Goal: Task Accomplishment & Management: Use online tool/utility

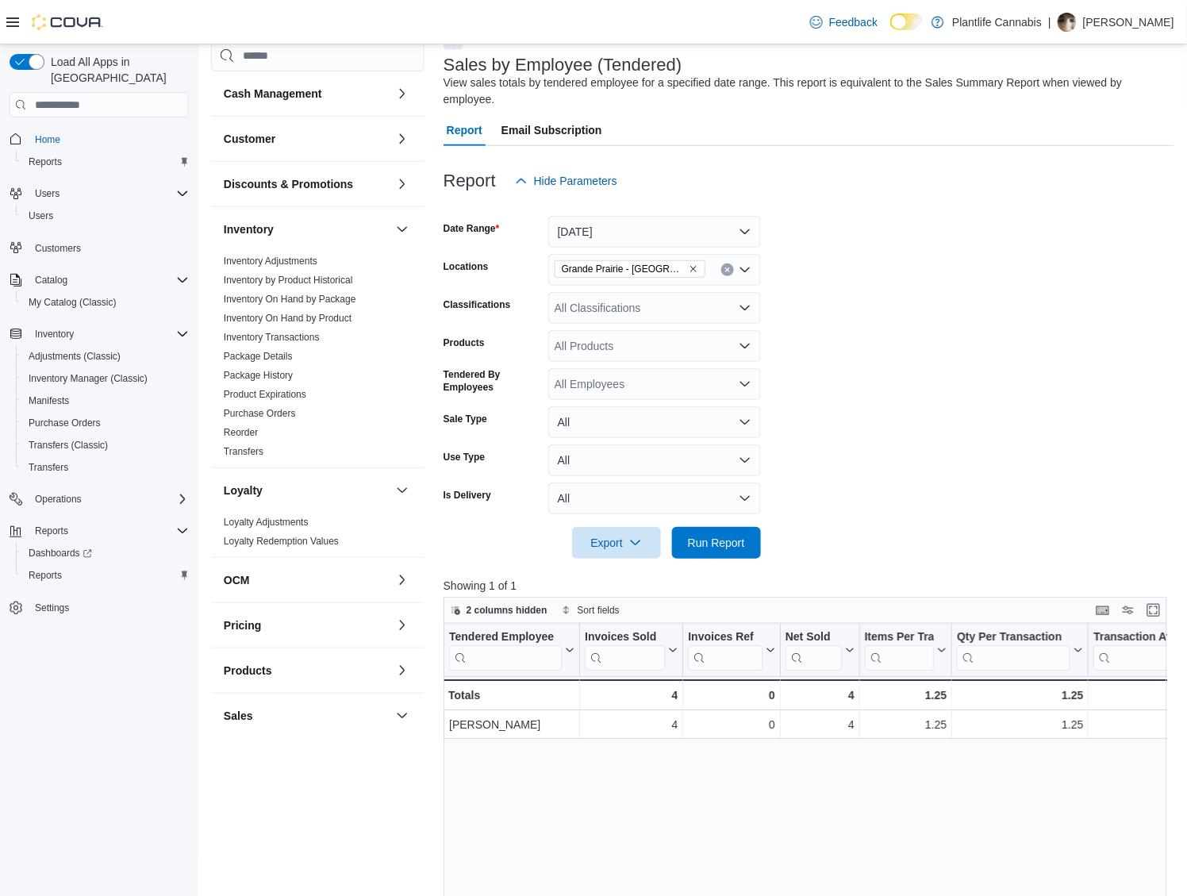
scroll to position [370, 0]
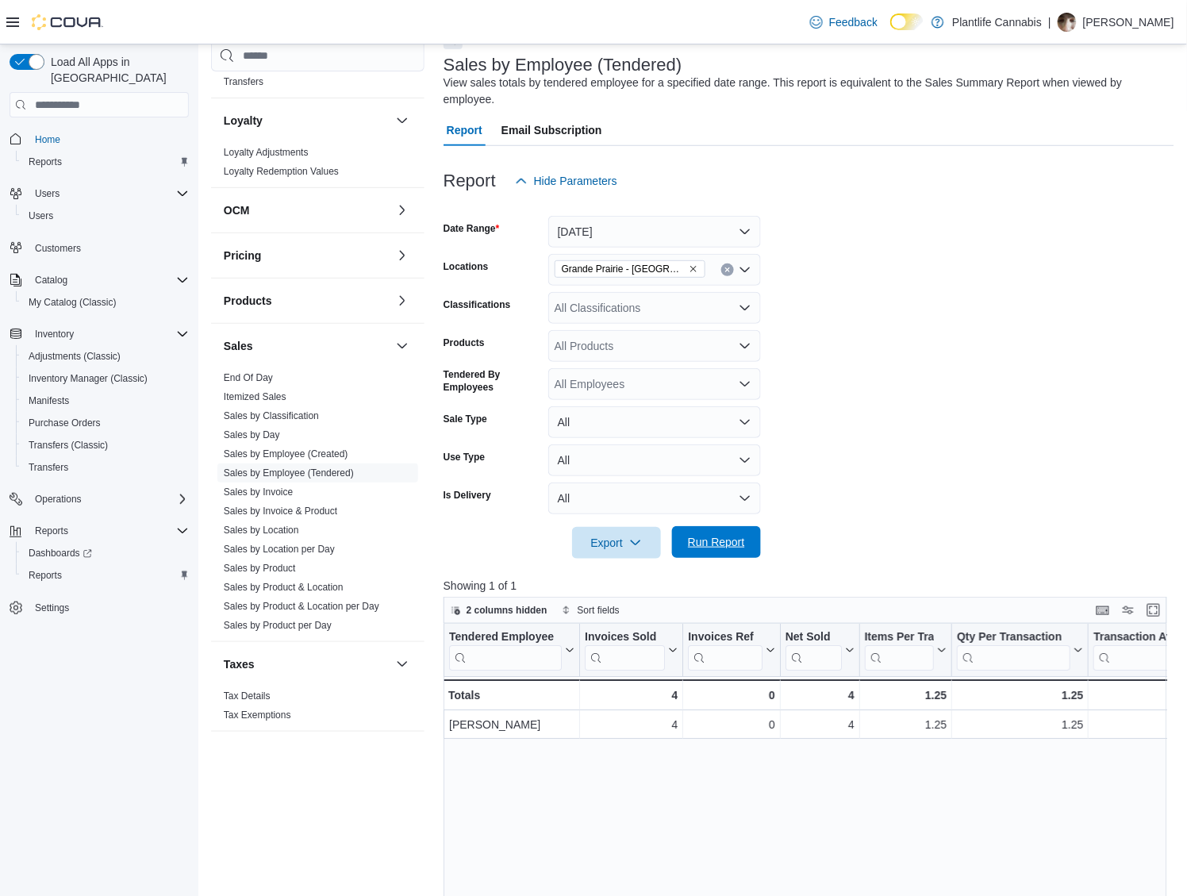
drag, startPoint x: 739, startPoint y: 542, endPoint x: 729, endPoint y: 555, distance: 17.0
click at [739, 542] on span "Run Report" at bounding box center [716, 542] width 57 height 16
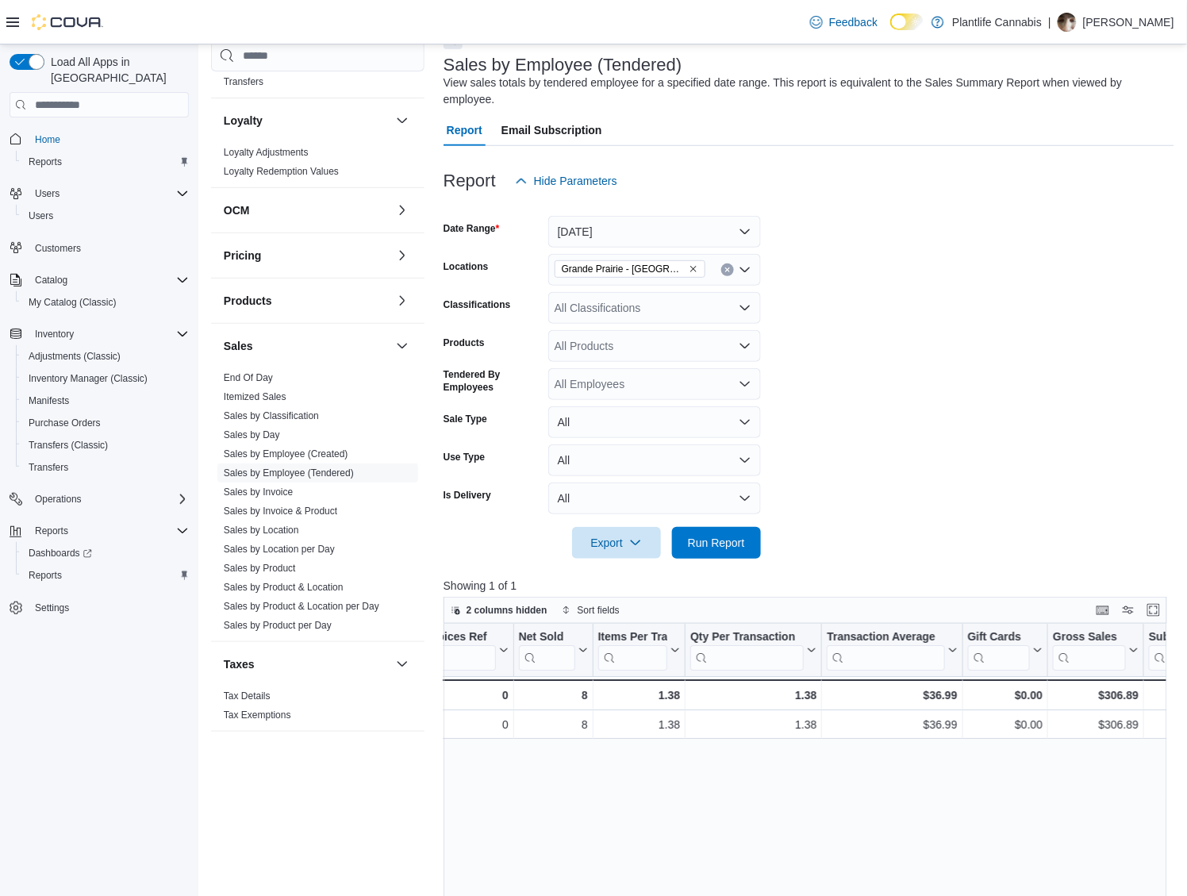
scroll to position [0, 271]
click at [717, 548] on span "Run Report" at bounding box center [716, 542] width 57 height 16
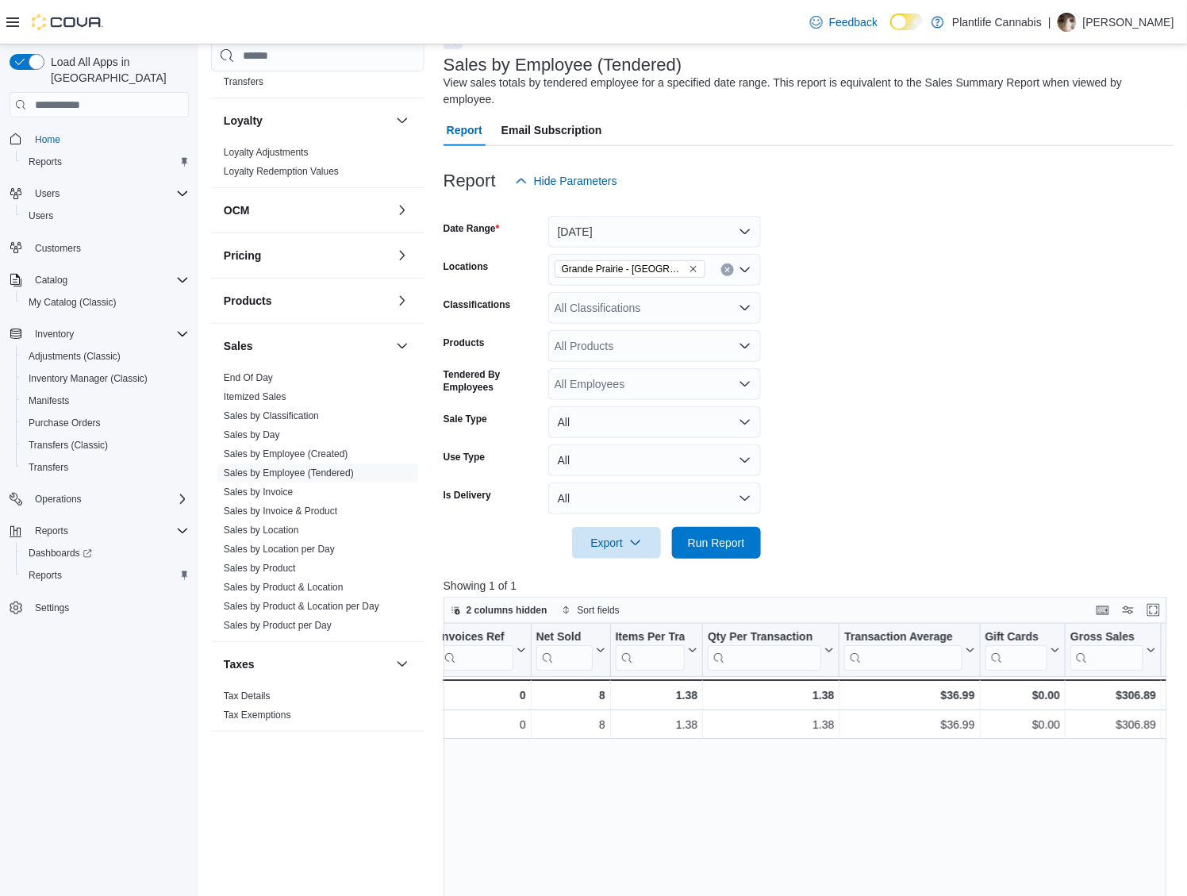
scroll to position [0, 251]
click at [697, 269] on icon "Remove Grande Prairie - Cobblestone from selection in this group" at bounding box center [694, 269] width 10 height 10
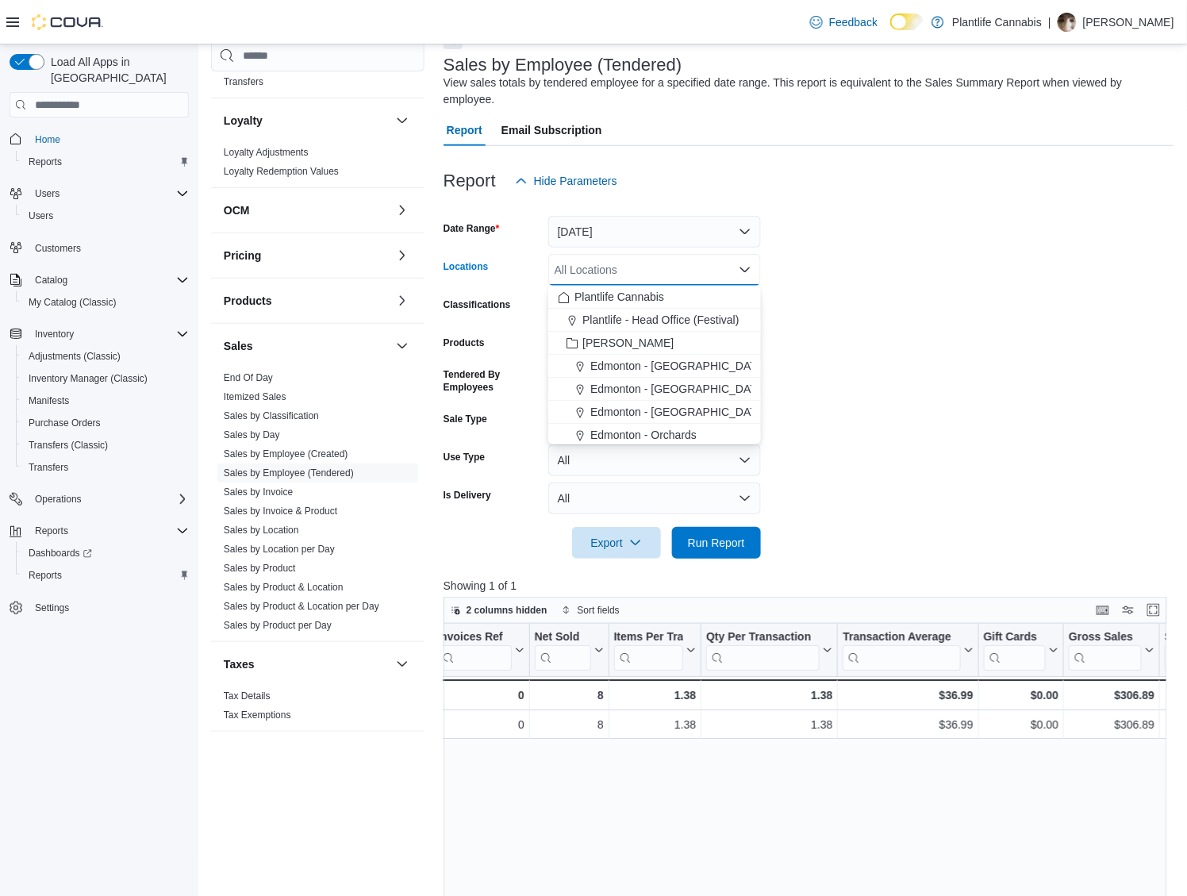
click at [697, 268] on div "All Locations Combo box. Selected. Combo box input. All Locations. Type some te…" at bounding box center [654, 270] width 213 height 32
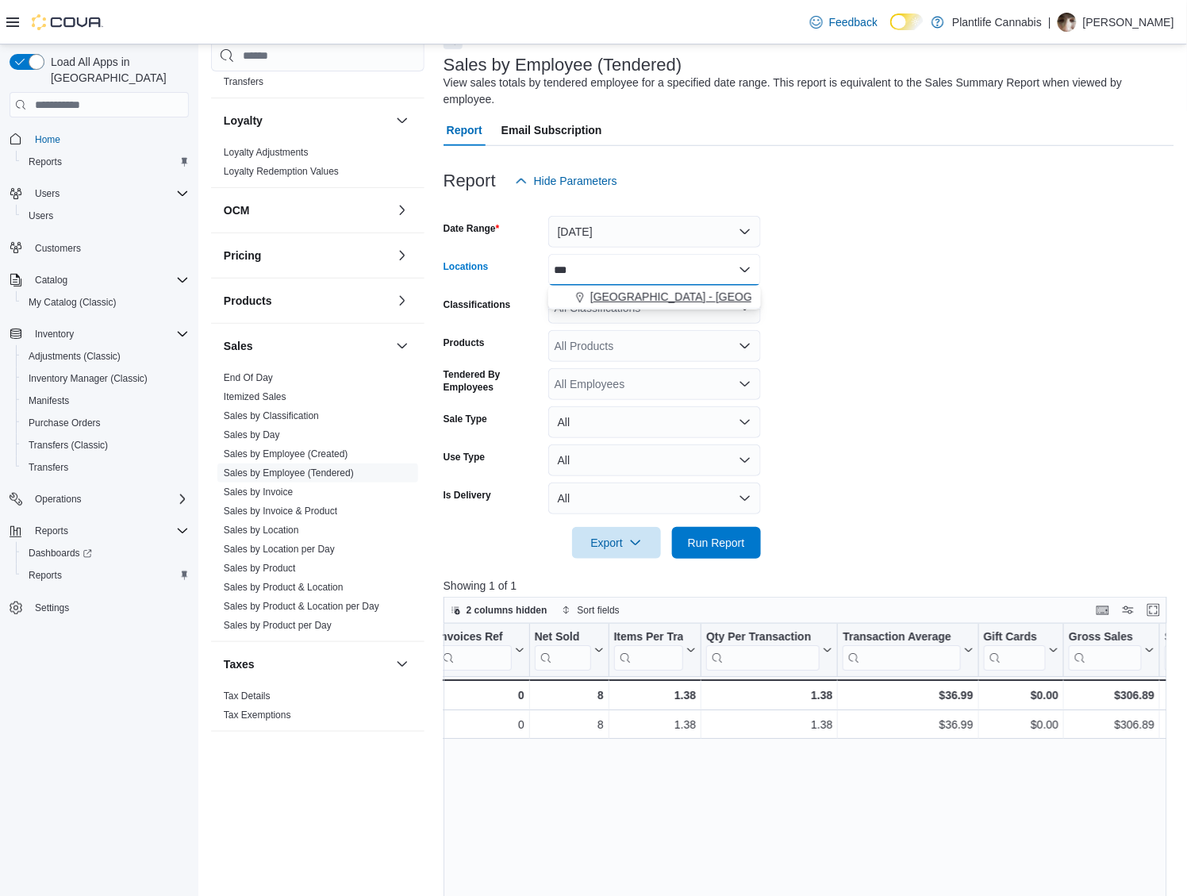
type input "***"
click at [673, 300] on span "[GEOGRAPHIC_DATA] - [GEOGRAPHIC_DATA]" at bounding box center [710, 297] width 241 height 16
click at [938, 359] on form "Date Range [DATE] Locations [GEOGRAPHIC_DATA] - [GEOGRAPHIC_DATA] Classificatio…" at bounding box center [808, 378] width 731 height 362
click at [761, 528] on form "Date Range [DATE] Locations [GEOGRAPHIC_DATA] - [GEOGRAPHIC_DATA] Classificatio…" at bounding box center [808, 378] width 731 height 362
click at [754, 536] on button "Run Report" at bounding box center [716, 542] width 89 height 32
